Goal: Task Accomplishment & Management: Manage account settings

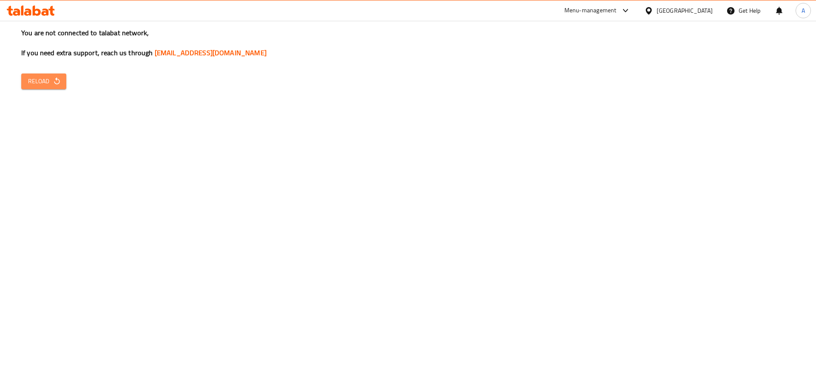
click at [51, 76] on span "Reload" at bounding box center [43, 81] width 31 height 11
click at [52, 80] on span "Reload" at bounding box center [43, 81] width 31 height 11
click at [57, 82] on icon "button" at bounding box center [57, 81] width 8 height 8
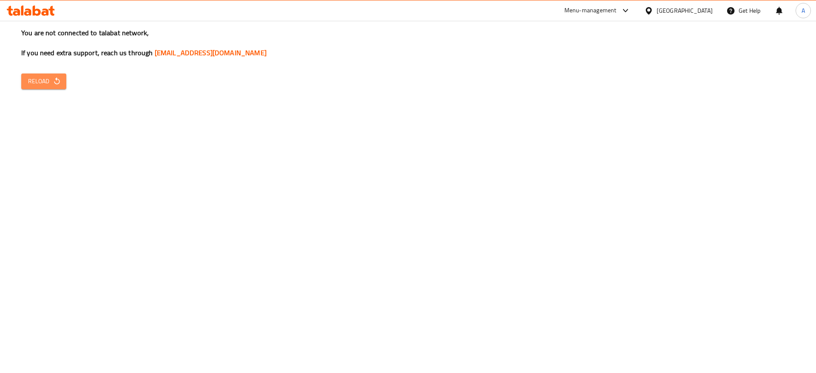
click at [59, 79] on icon "button" at bounding box center [57, 81] width 8 height 8
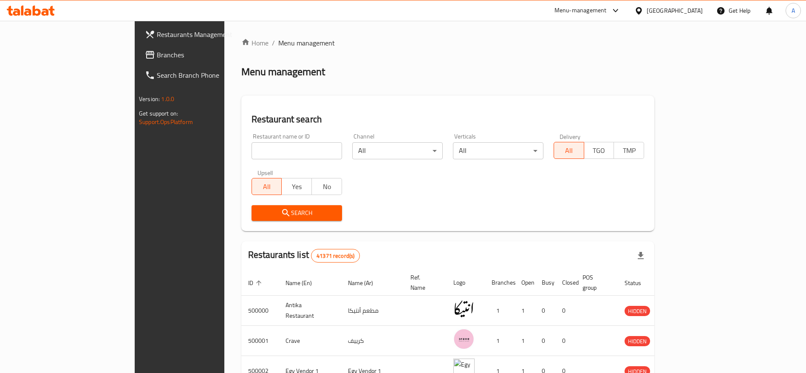
click at [408, 71] on div "Menu management" at bounding box center [447, 72] width 413 height 14
click at [252, 150] on input "search" at bounding box center [297, 150] width 91 height 17
type input "Chef [PERSON_NAME]"
click button "Search" at bounding box center [297, 213] width 91 height 16
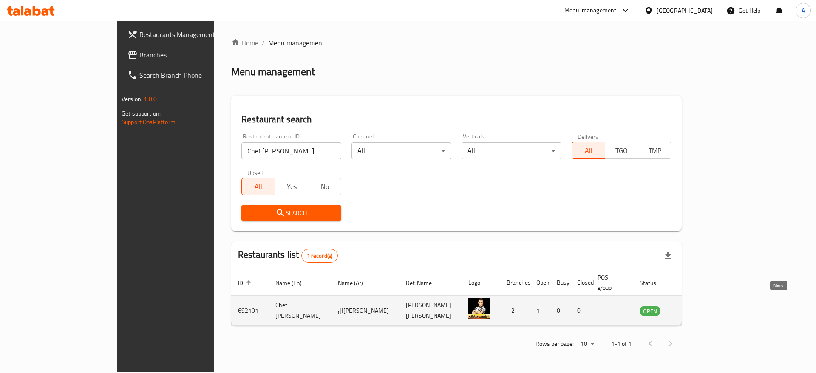
click at [693, 309] on icon "enhanced table" at bounding box center [691, 310] width 3 height 3
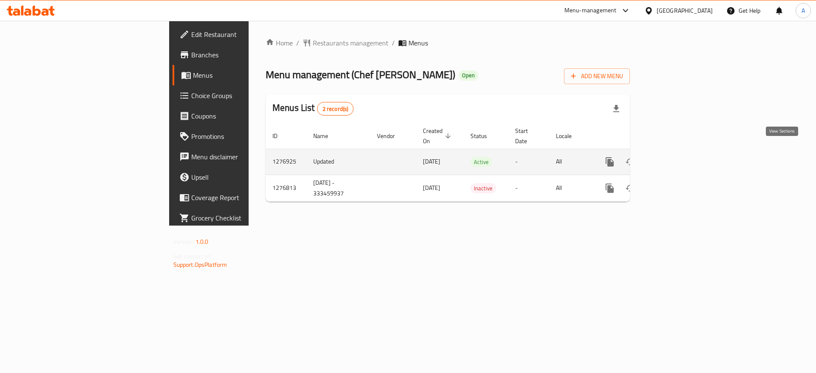
click at [676, 157] on icon "enhanced table" at bounding box center [671, 162] width 10 height 10
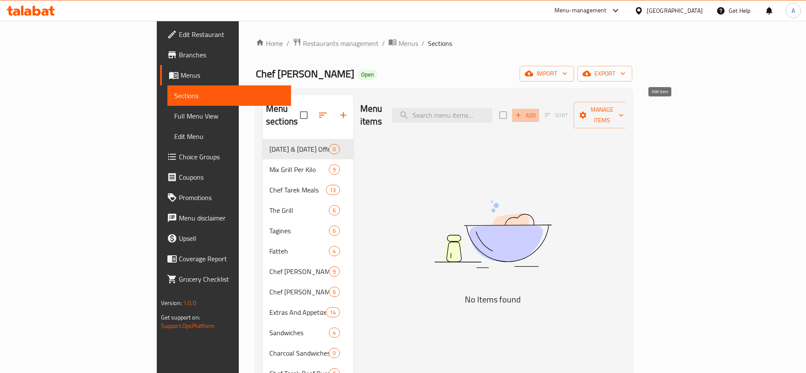
click at [522, 111] on icon "button" at bounding box center [519, 115] width 8 height 8
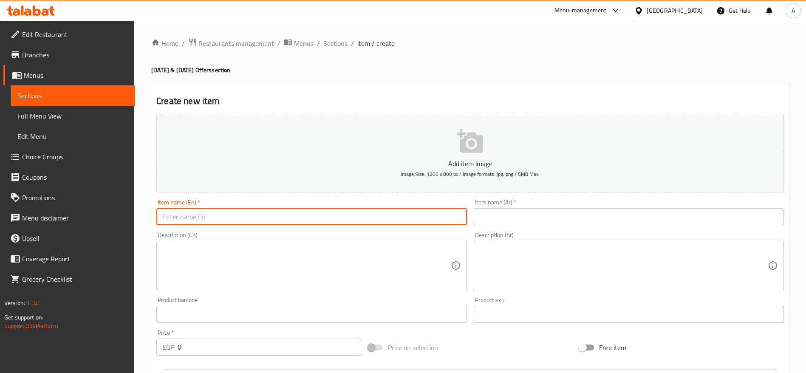
click at [402, 213] on input "text" at bounding box center [311, 216] width 310 height 17
paste input "Tuesday Singles Offer – The Lion’s Meal 🦁"
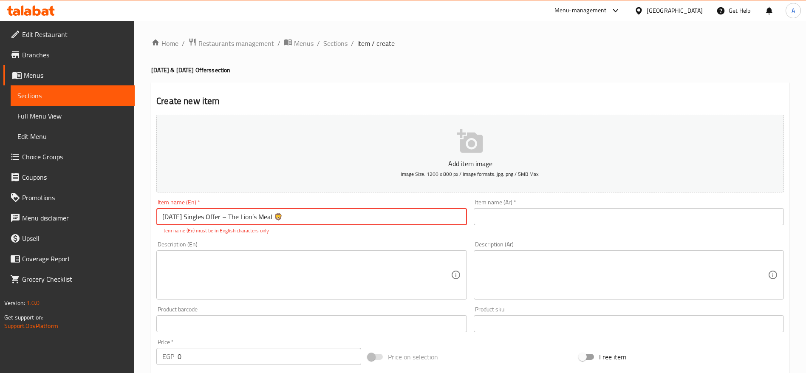
click at [294, 219] on input "Tuesday Singles Offer – The Lion’s Meal 🦁" at bounding box center [311, 216] width 310 height 17
click at [231, 218] on input "Tuesday Singles Offer – The Lion’s Meal" at bounding box center [311, 216] width 310 height 17
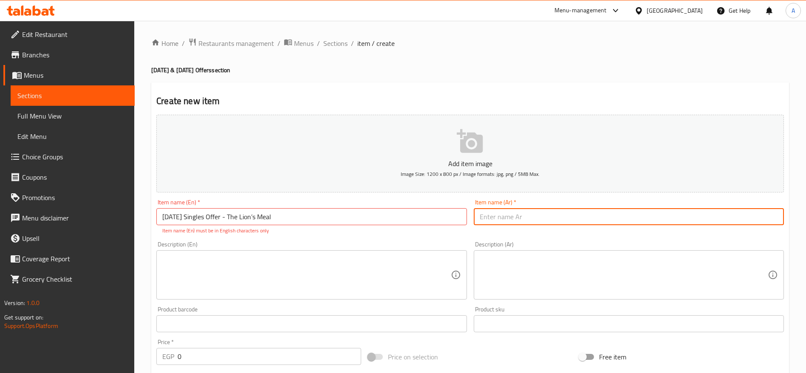
click at [504, 222] on input "text" at bounding box center [629, 216] width 310 height 17
click at [299, 255] on textarea at bounding box center [306, 275] width 288 height 40
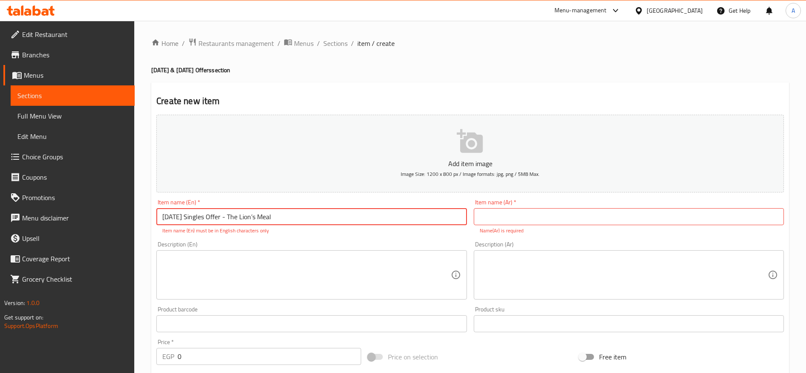
click at [256, 216] on input "Tuesday Singles Offer - The Lion’s Meal" at bounding box center [311, 216] width 310 height 17
type input "Tuesday Singles Offer - The Lion's Meal"
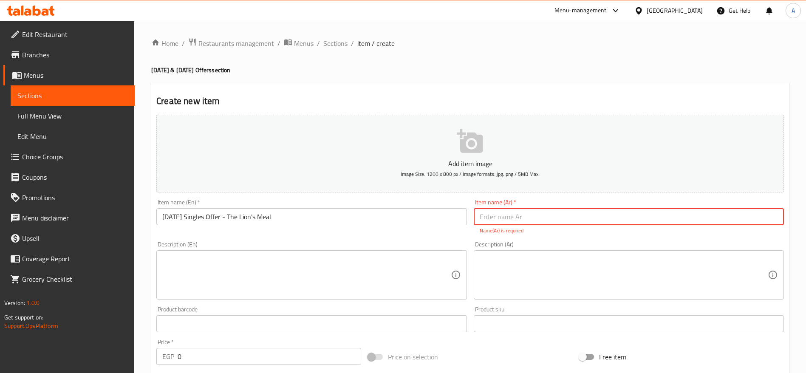
click at [503, 216] on input "text" at bounding box center [629, 216] width 310 height 17
paste input "عرض التلات للسناجل – وجبة الأسد 🦁"
click at [516, 218] on input "عرض التلات للسناجل – وجبة الأسد" at bounding box center [629, 216] width 310 height 17
type input "عرض التلات للسناجل - وجبة الأسد"
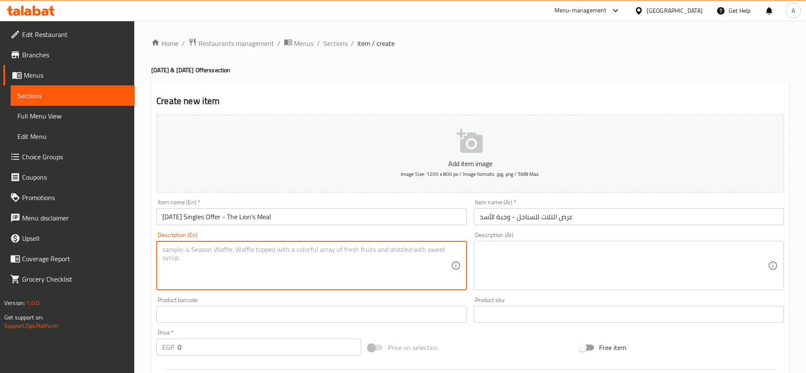
click at [368, 270] on textarea at bounding box center [306, 266] width 288 height 40
paste textarea "A hearty feast that could easily satisfy two! Enjoy half a charcoal-grilled chi…"
type textarea "A hearty feast that could easily satisfy two! Enjoy half a charcoal-grilled chi…"
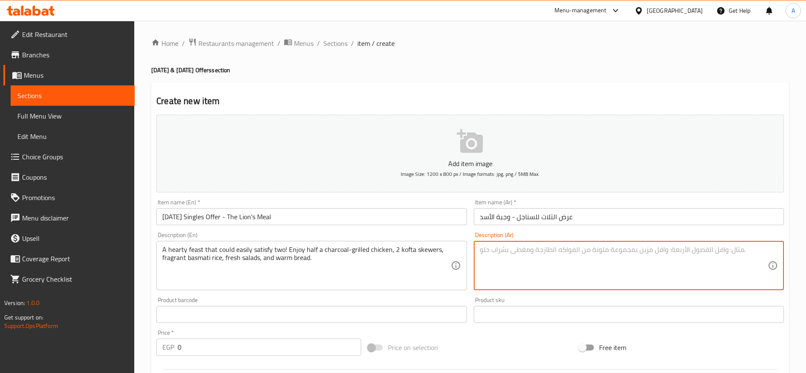
click at [552, 263] on textarea at bounding box center [624, 266] width 288 height 40
paste textarea "وجبة مشبعة تكفي فردين! نصف فرخة مشوية على الفحم، ٢ صابع كفتة، رز بسمتي، سلطات ط…"
type textarea "وجبة مشبعة تكفي فردين! نصف فرخة مشوية على الفحم، ٢ صابع كفتة، رز بسمتي، سلطات ط…"
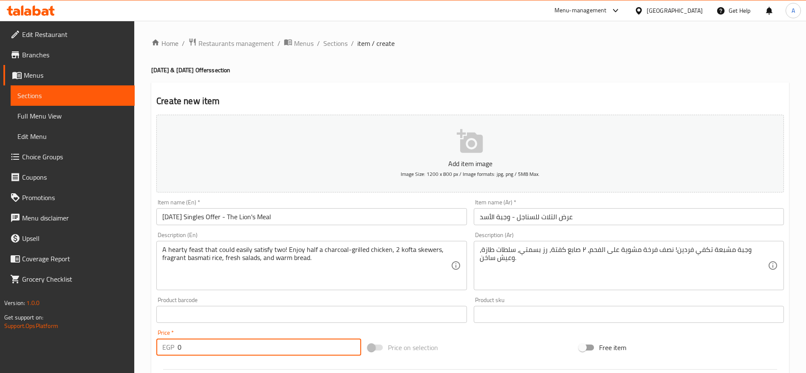
click at [335, 351] on input "0" at bounding box center [270, 347] width 184 height 17
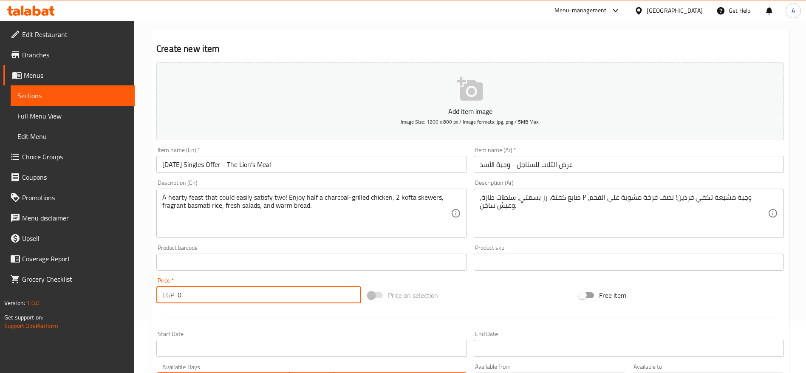
scroll to position [49, 0]
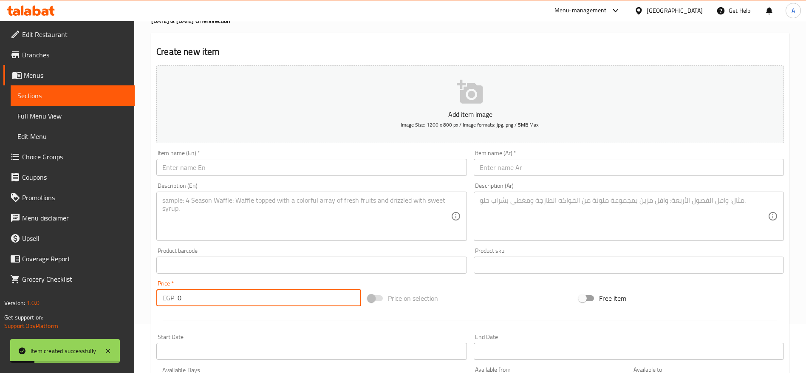
scroll to position [0, 0]
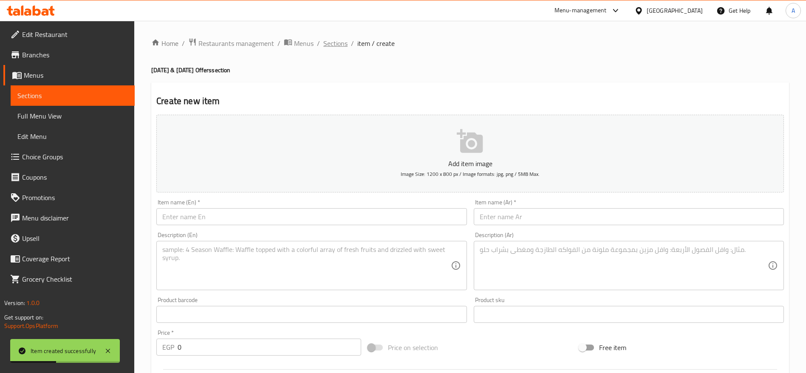
click at [331, 45] on span "Sections" at bounding box center [335, 43] width 24 height 10
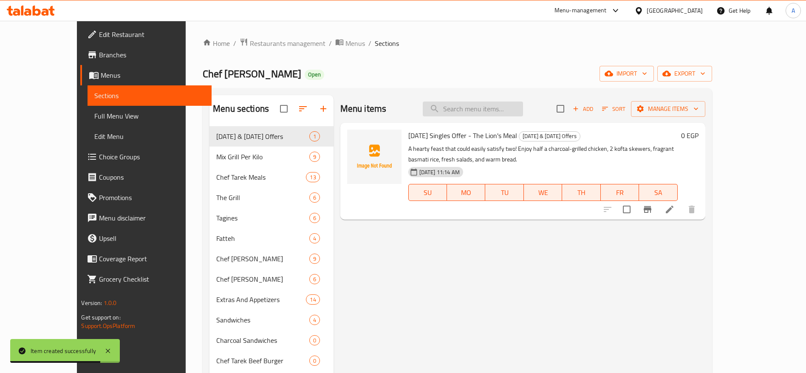
click at [491, 102] on input "search" at bounding box center [473, 109] width 100 height 15
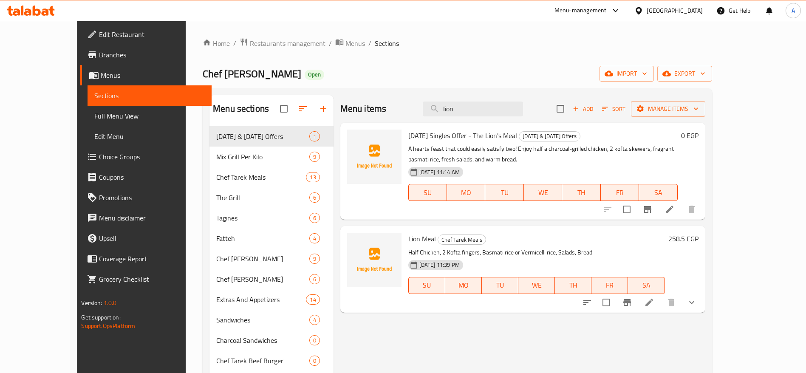
type input "lion"
click at [699, 234] on h6 "258.5 EGP" at bounding box center [683, 239] width 30 height 12
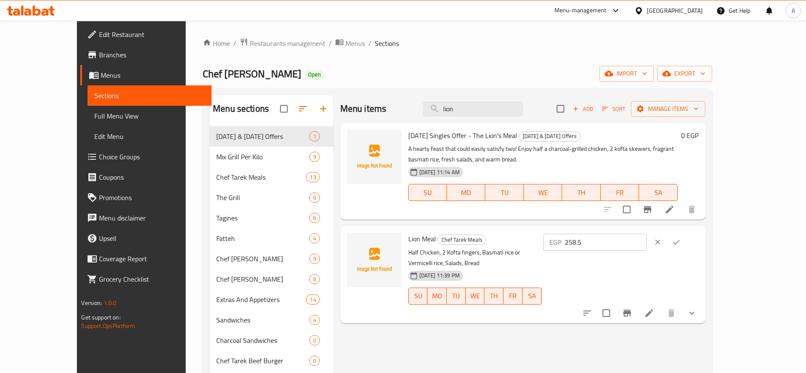
click at [686, 234] on div at bounding box center [666, 242] width 37 height 19
click at [647, 243] on input "258.5" at bounding box center [606, 242] width 82 height 17
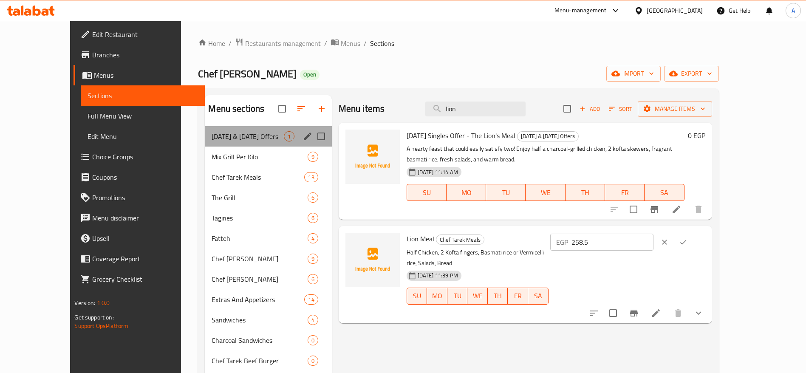
click at [269, 142] on div "Tuesday & Friday Offers 1" at bounding box center [268, 136] width 127 height 20
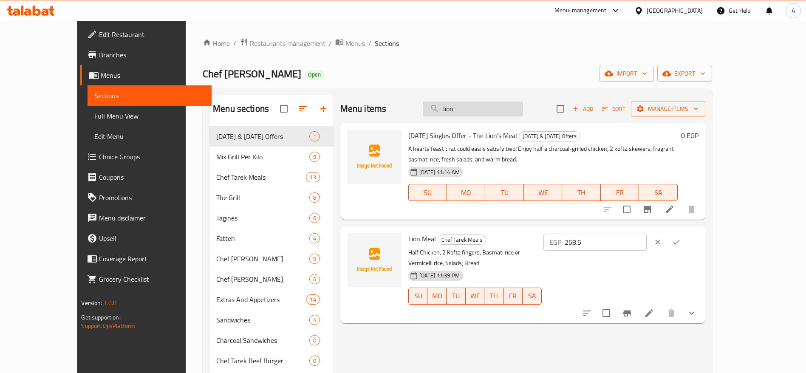
click at [488, 108] on input "lion" at bounding box center [473, 109] width 100 height 15
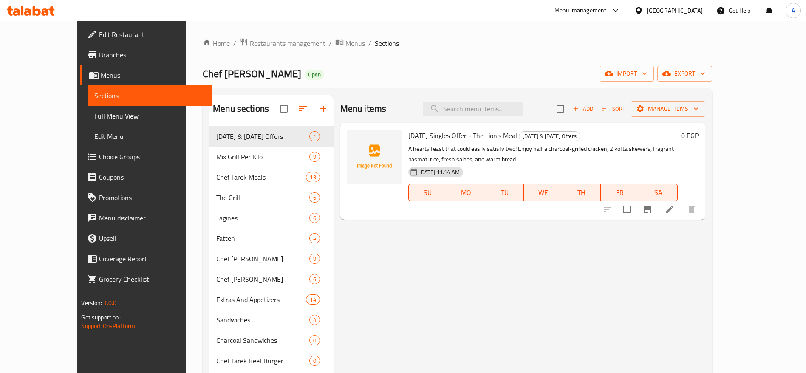
click at [699, 134] on h6 "0 EGP" at bounding box center [689, 136] width 17 height 12
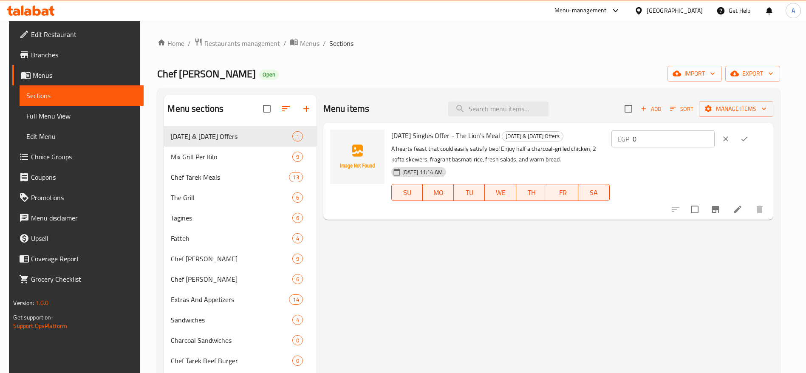
click at [686, 137] on input "0" at bounding box center [674, 138] width 82 height 17
paste input "258.5"
type input "258.5"
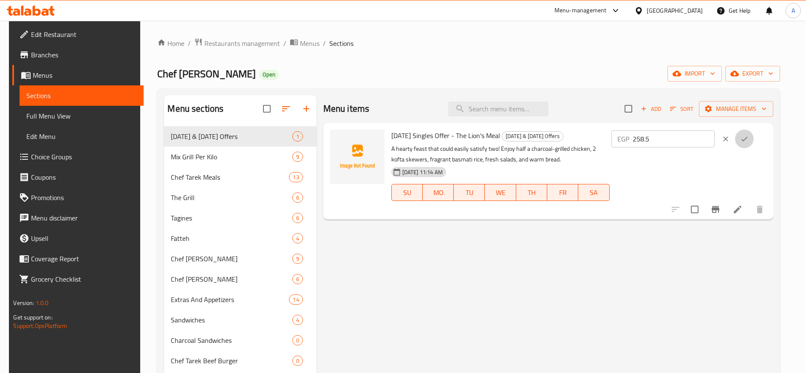
click at [749, 140] on icon "ok" at bounding box center [744, 139] width 8 height 8
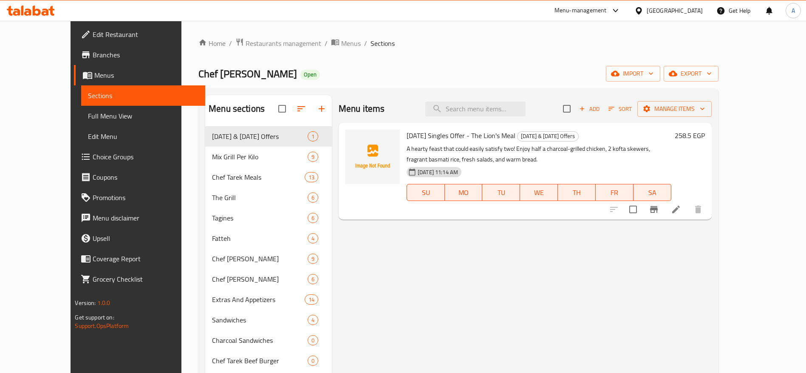
click at [48, 14] on icon at bounding box center [45, 11] width 7 height 7
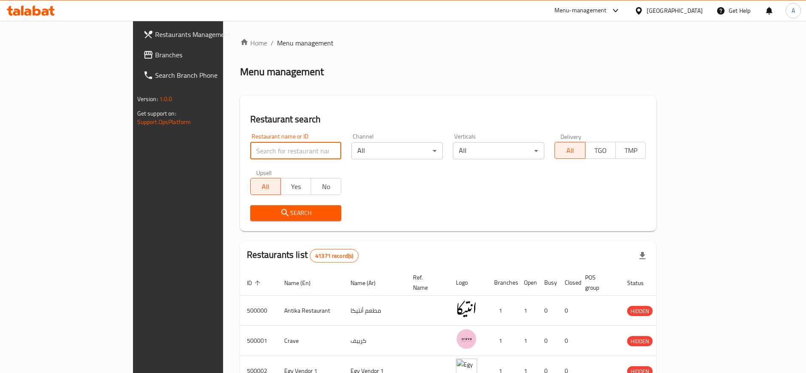
click at [250, 147] on input "search" at bounding box center [295, 150] width 91 height 17
type input "Chef [PERSON_NAME]"
click button "Search" at bounding box center [295, 213] width 91 height 16
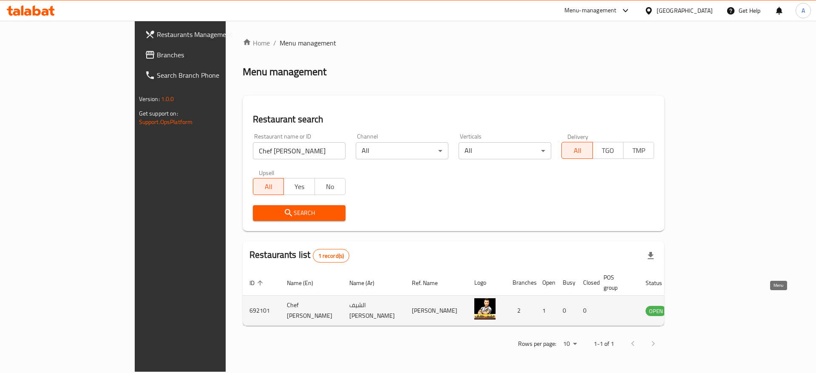
click at [700, 306] on icon "enhanced table" at bounding box center [695, 311] width 10 height 10
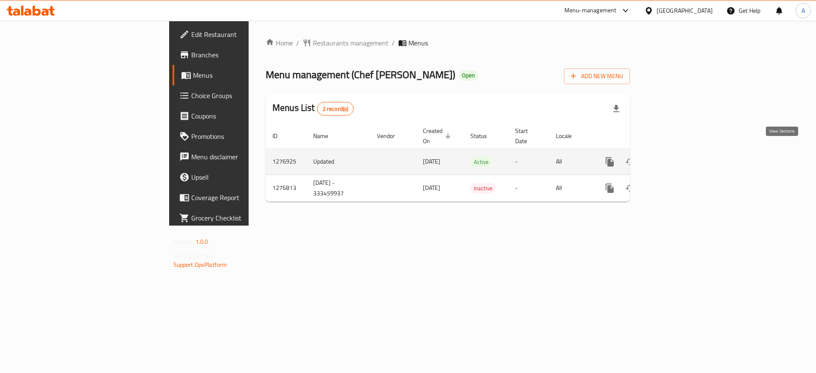
click at [676, 157] on icon "enhanced table" at bounding box center [671, 162] width 10 height 10
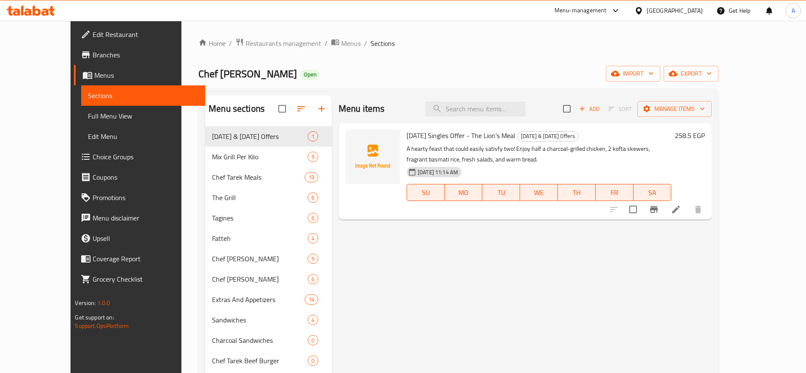
click at [705, 136] on h6 "258.5 EGP" at bounding box center [690, 136] width 30 height 12
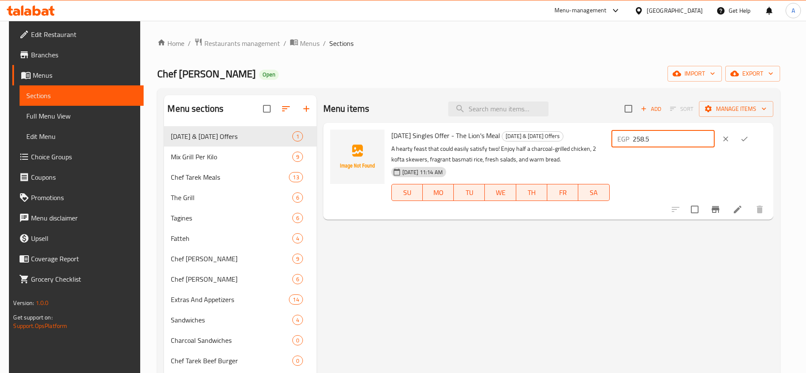
click at [695, 139] on input "258.5" at bounding box center [674, 138] width 82 height 17
type input "259"
click at [749, 137] on icon "ok" at bounding box center [744, 139] width 8 height 8
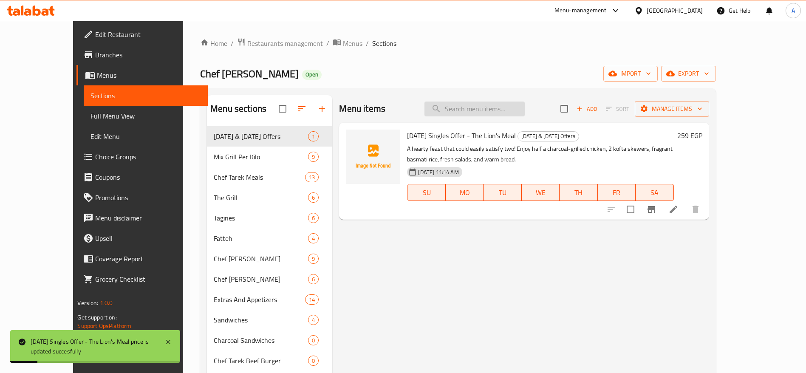
click at [516, 113] on input "search" at bounding box center [474, 109] width 100 height 15
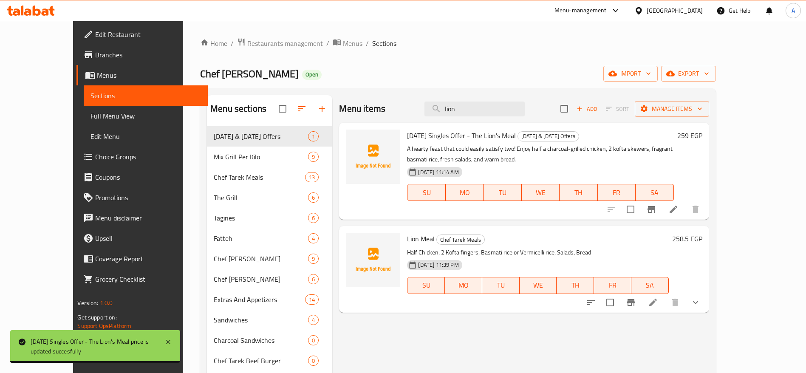
type input "lion"
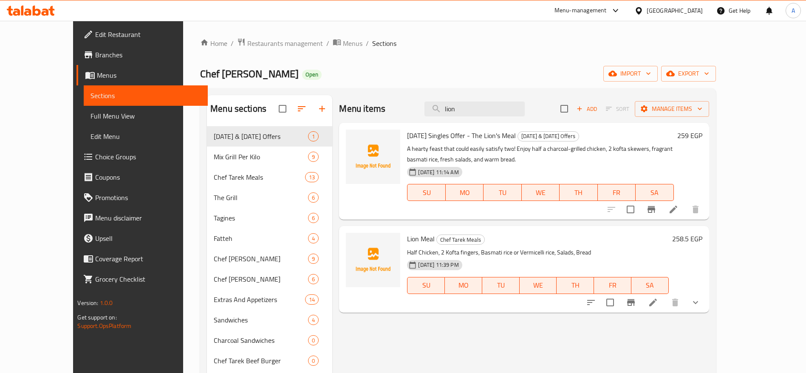
click at [702, 238] on h6 "258.5 EGP" at bounding box center [687, 239] width 30 height 12
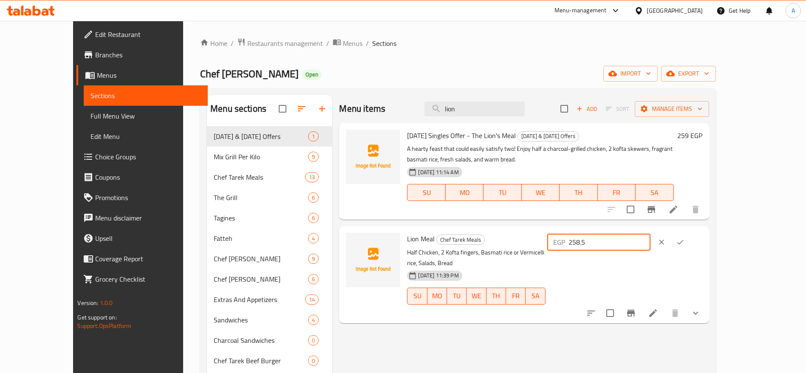
click at [651, 242] on input "258.5" at bounding box center [610, 242] width 82 height 17
type input "259"
click at [685, 243] on icon "ok" at bounding box center [680, 242] width 8 height 8
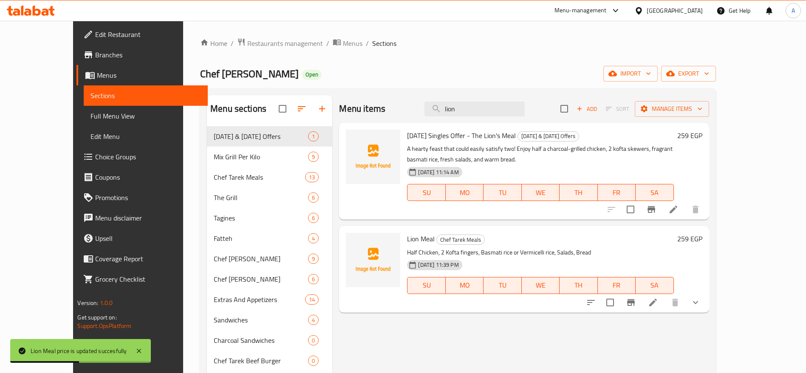
click at [43, 7] on icon at bounding box center [31, 11] width 48 height 10
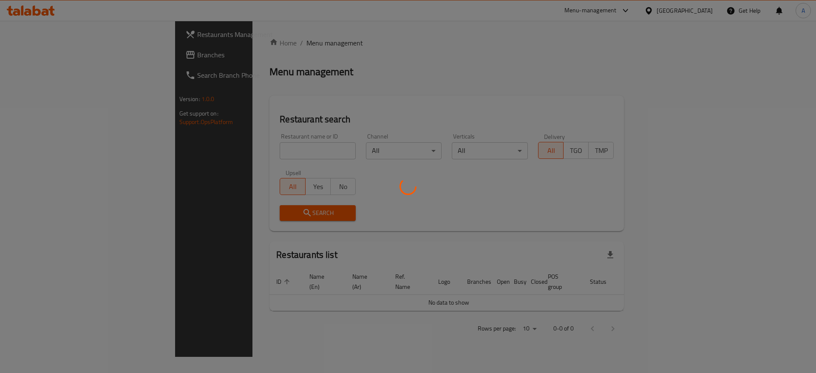
click at [271, 146] on div at bounding box center [408, 186] width 816 height 373
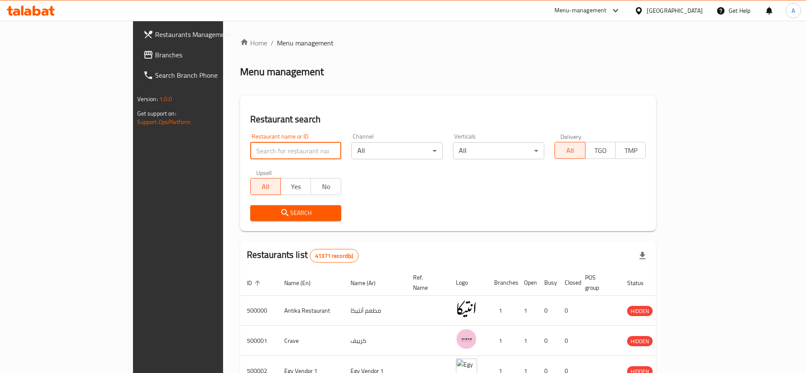
click at [256, 148] on input "search" at bounding box center [295, 150] width 91 height 17
type input "Chef [PERSON_NAME]"
click button "Search" at bounding box center [295, 213] width 91 height 16
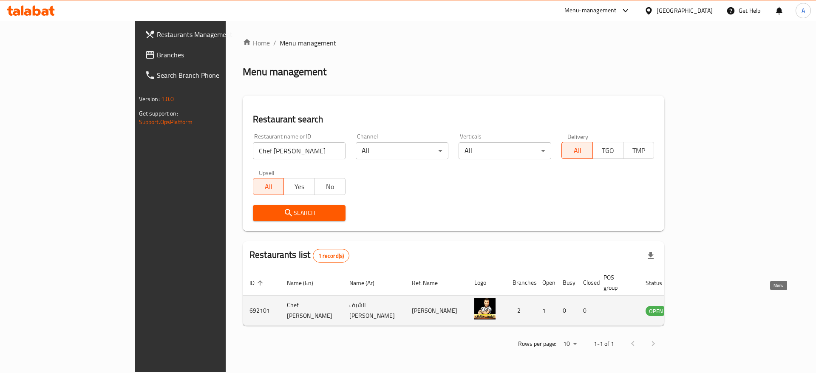
click at [700, 308] on icon "enhanced table" at bounding box center [694, 311] width 9 height 7
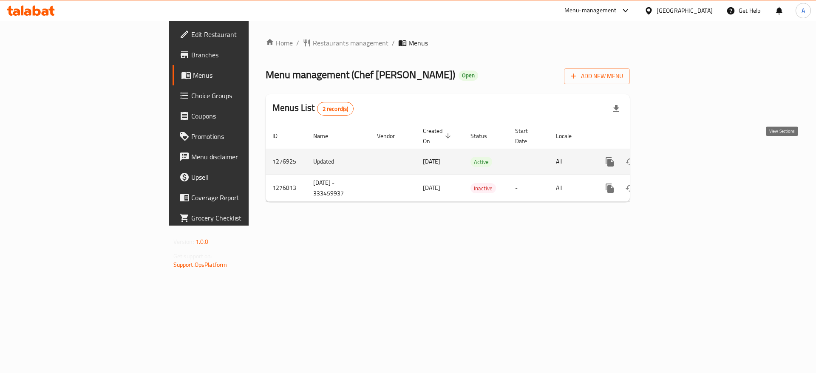
click at [676, 157] on icon "enhanced table" at bounding box center [671, 162] width 10 height 10
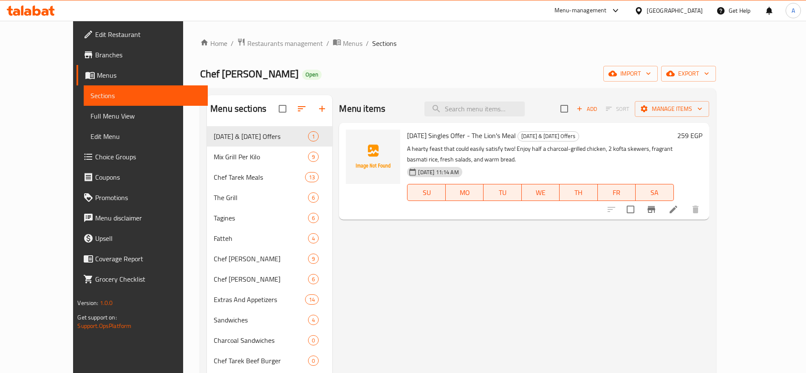
click at [702, 140] on h6 "259 EGP" at bounding box center [689, 136] width 25 height 12
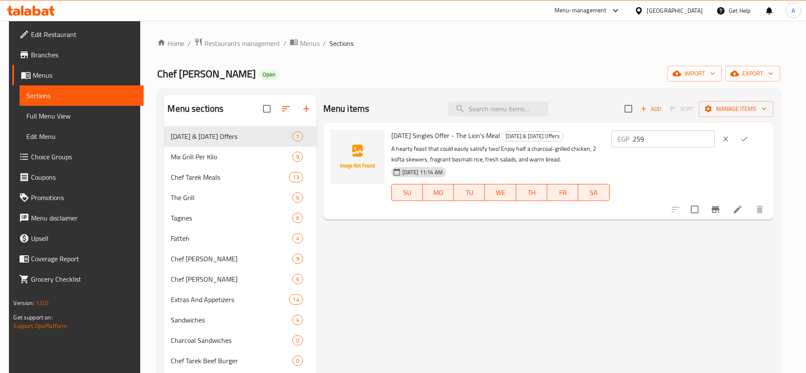
click at [690, 144] on input "259" at bounding box center [674, 138] width 82 height 17
type input "260"
click at [749, 136] on icon "ok" at bounding box center [744, 139] width 8 height 8
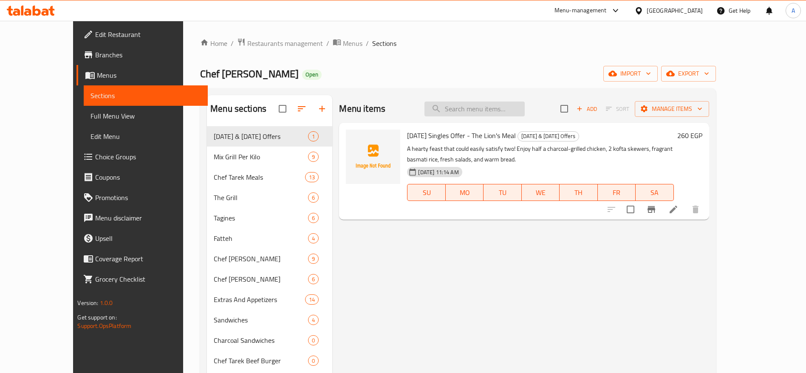
click at [491, 108] on input "search" at bounding box center [474, 109] width 100 height 15
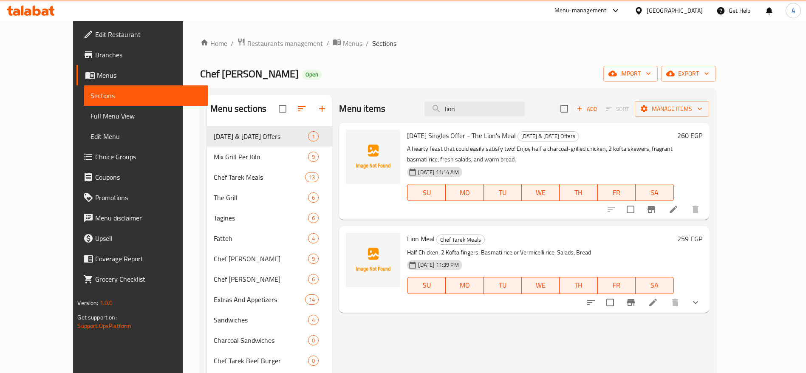
type input "lion"
click at [702, 236] on h6 "259 EGP" at bounding box center [689, 239] width 25 height 12
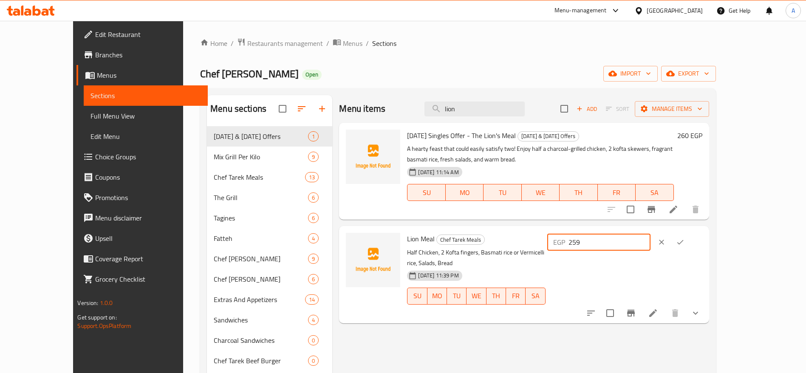
click at [651, 243] on input "259" at bounding box center [610, 242] width 82 height 17
type input "260"
click at [685, 241] on icon "ok" at bounding box center [680, 242] width 8 height 8
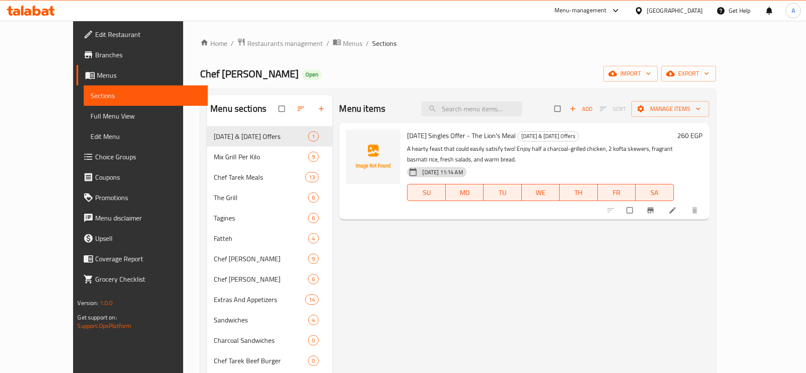
click at [47, 15] on icon at bounding box center [45, 11] width 7 height 7
